Goal: Task Accomplishment & Management: Use online tool/utility

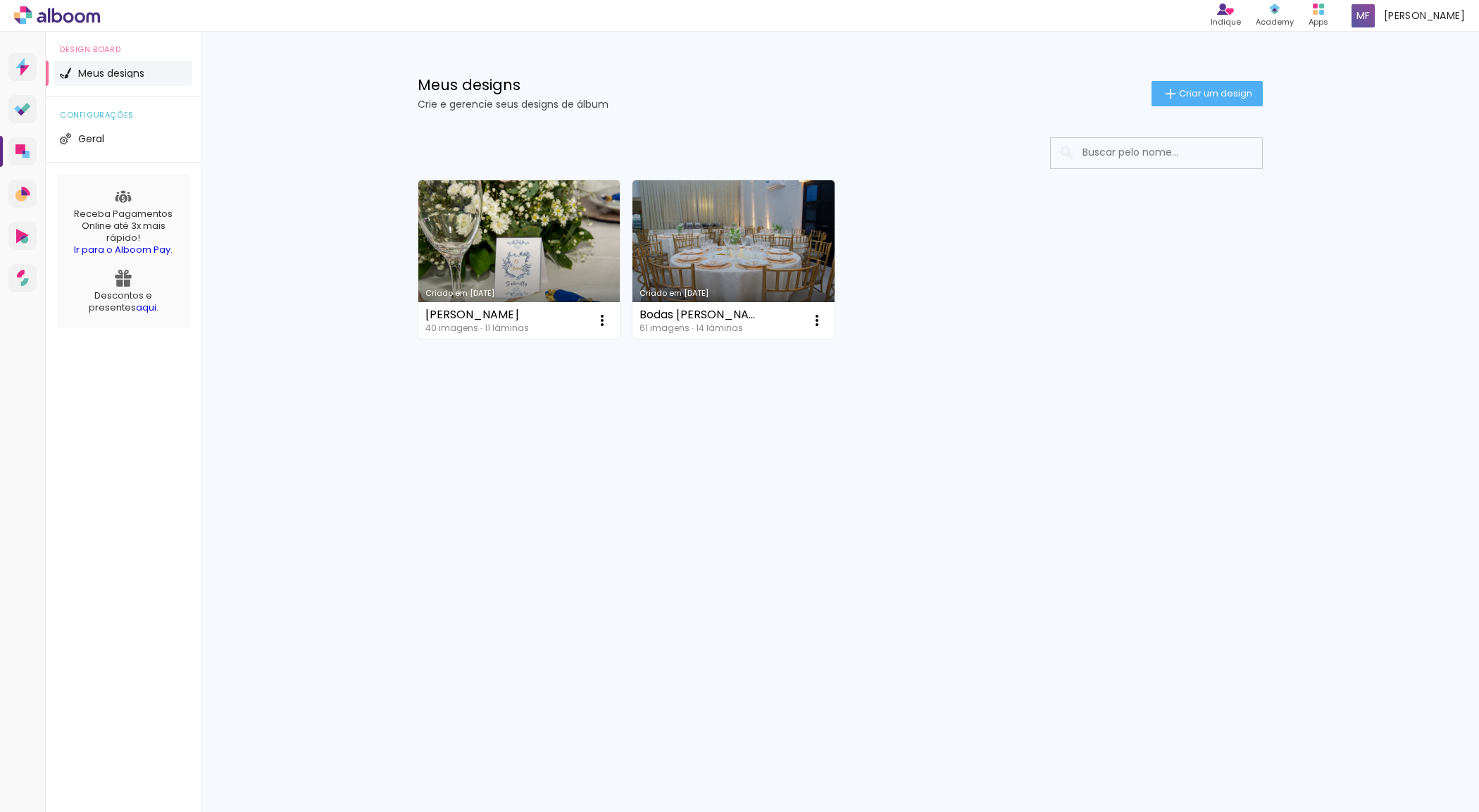
click at [894, 463] on div "Criado em 22/09/25 Gaby Sierota 40 imagens ∙ 11 lâminas Abrir Fazer uma cópia E…" at bounding box center [840, 297] width 916 height 348
click at [731, 239] on link "Criado em [DATE]" at bounding box center [734, 260] width 202 height 159
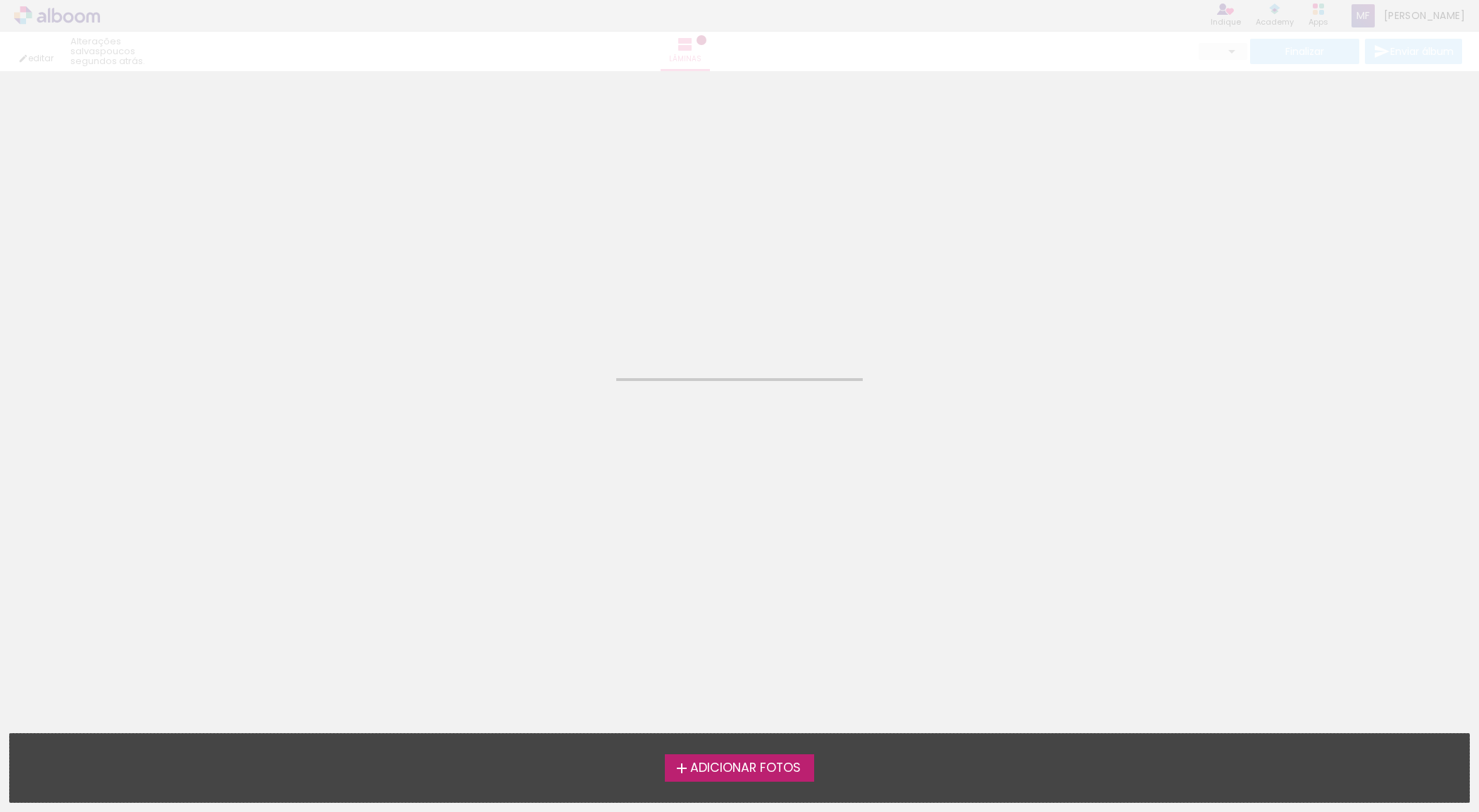
click at [731, 239] on neon-animated-pages "Confirmar Cancelar" at bounding box center [740, 441] width 1479 height 740
